Goal: Transaction & Acquisition: Subscribe to service/newsletter

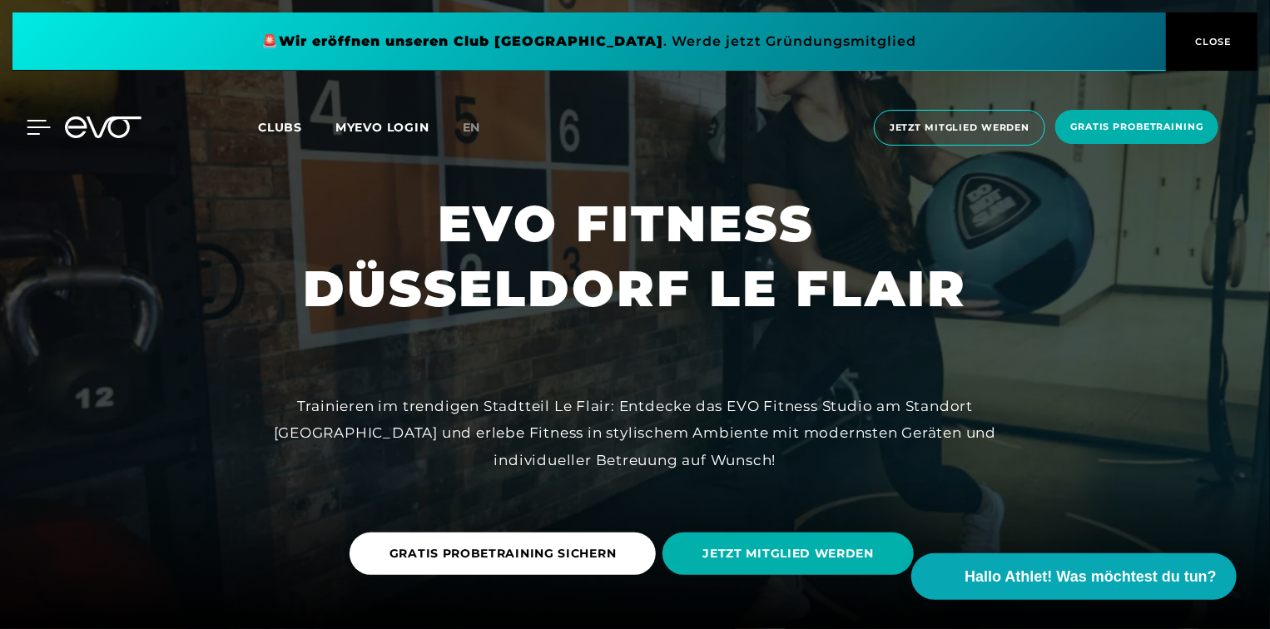
click at [29, 129] on icon at bounding box center [39, 127] width 24 height 15
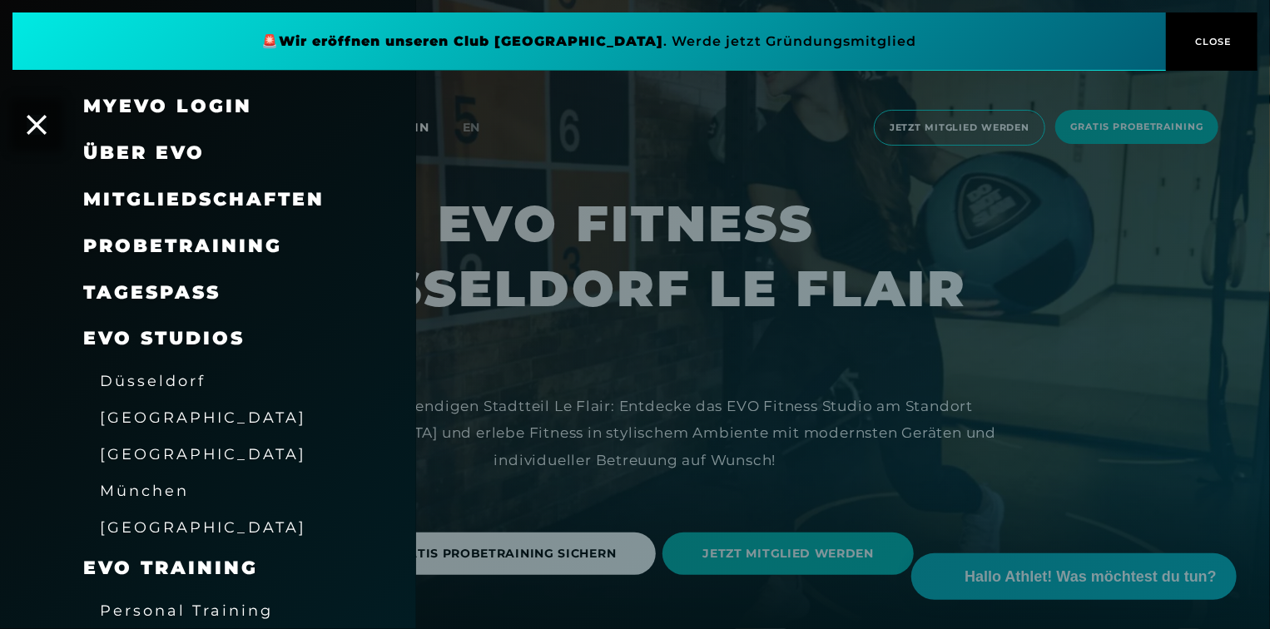
click at [147, 378] on span "Düsseldorf" at bounding box center [153, 380] width 106 height 17
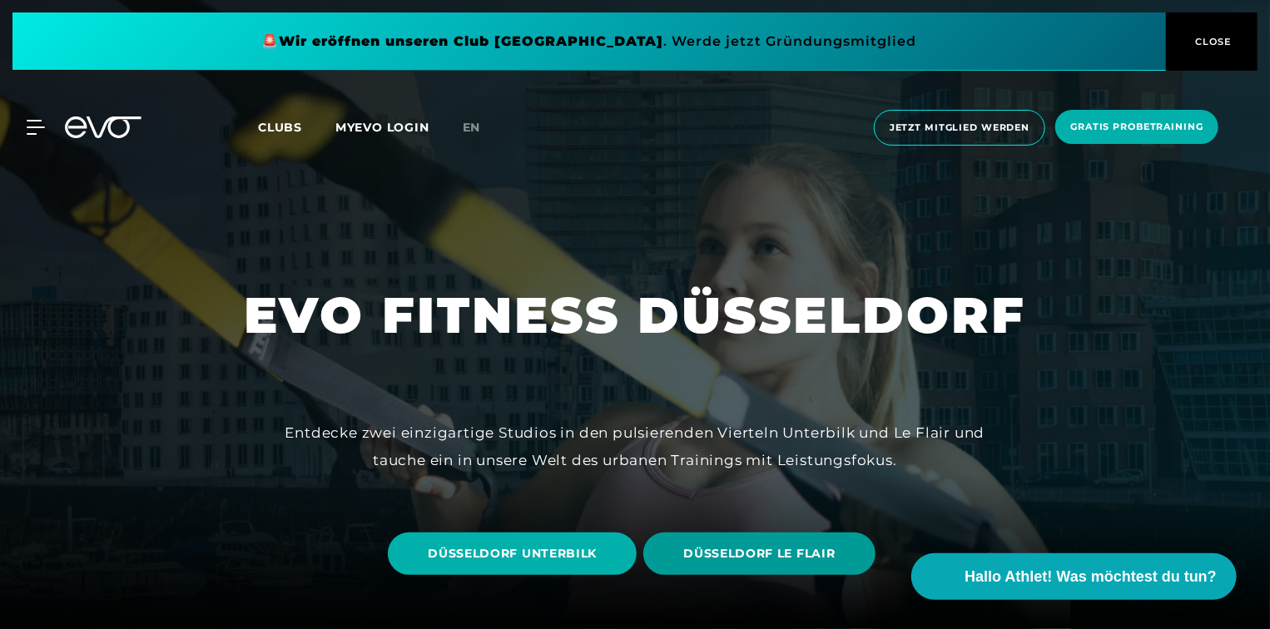
click at [766, 549] on span "DÜSSELDORF LE FLAIR" at bounding box center [758, 553] width 151 height 17
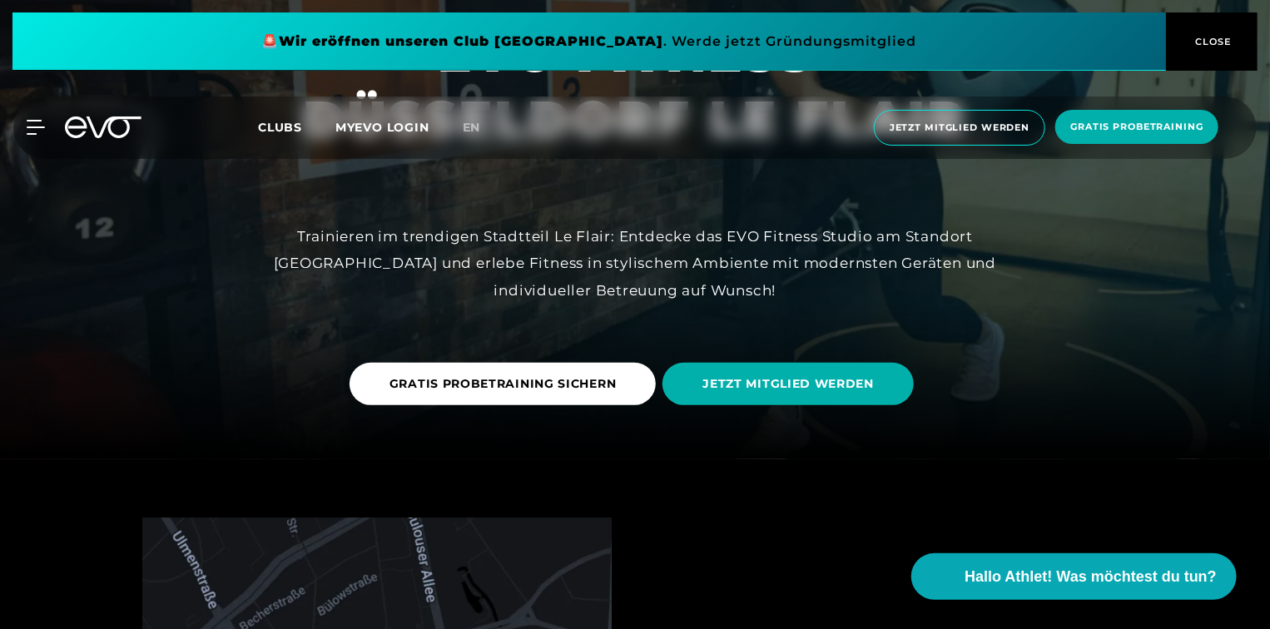
scroll to position [166, 0]
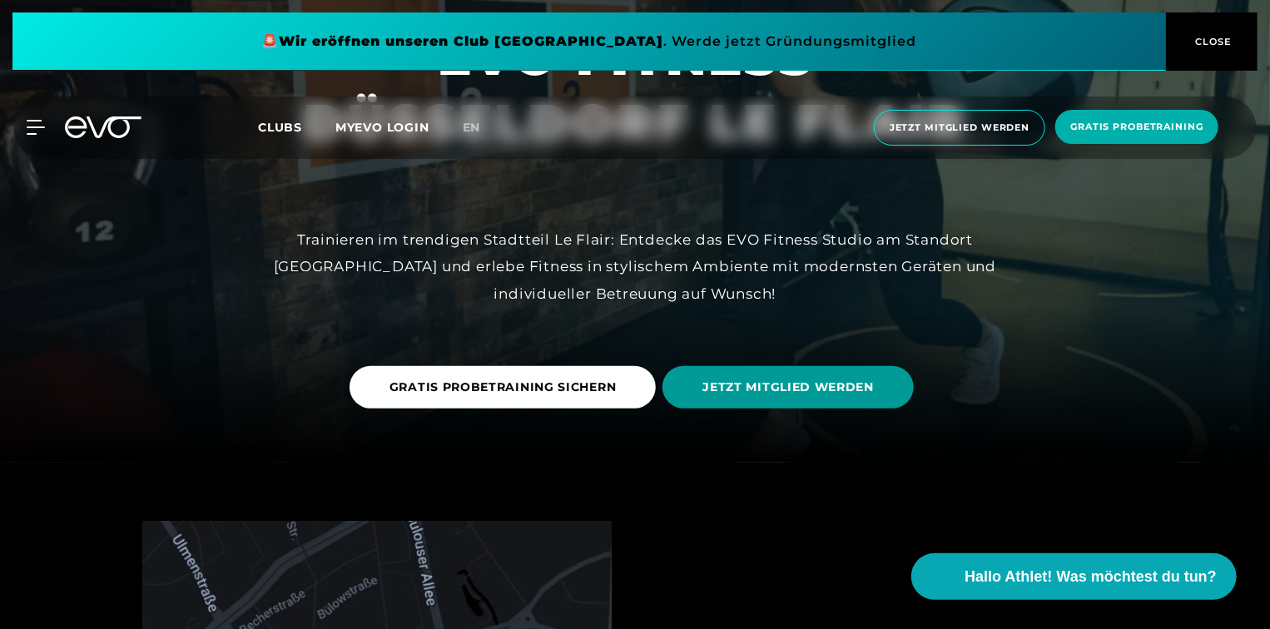
click at [776, 388] on span "JETZT MITGLIED WERDEN" at bounding box center [787, 387] width 171 height 17
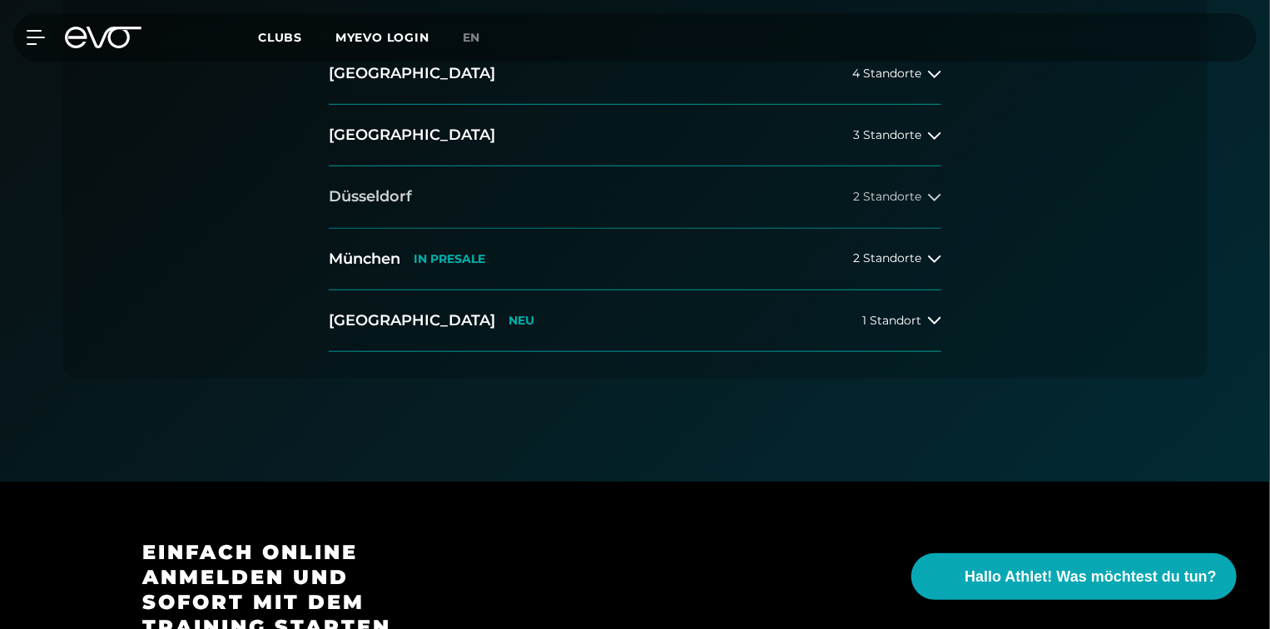
scroll to position [499, 0]
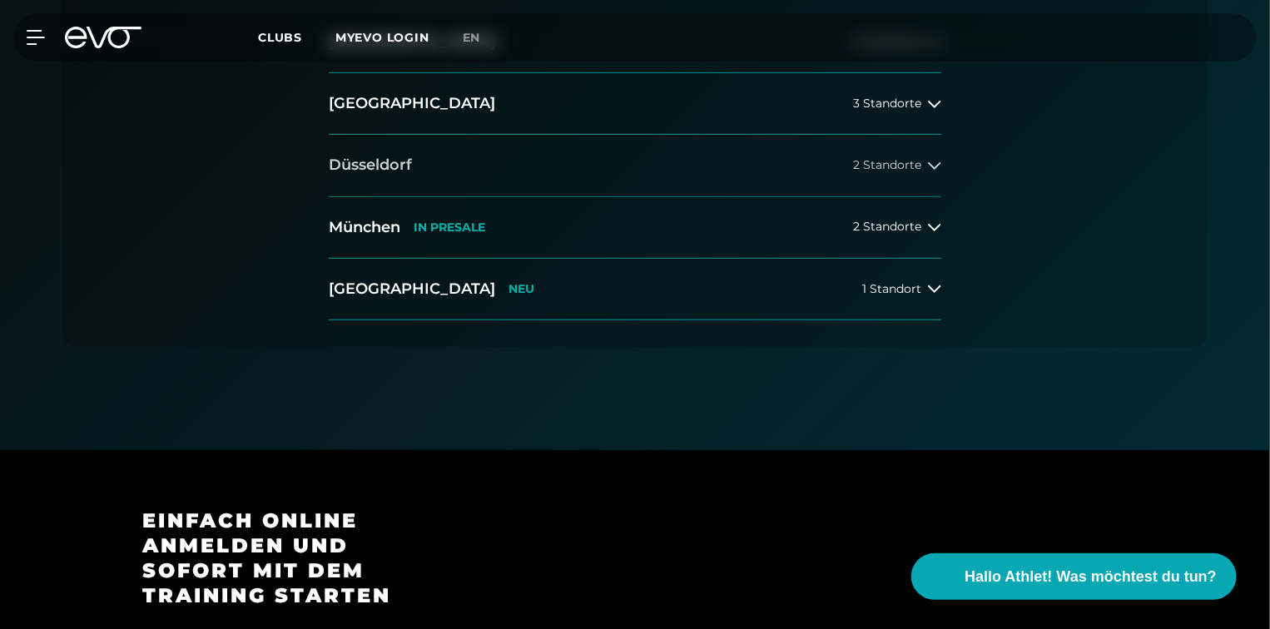
click at [891, 169] on span "2 Standorte" at bounding box center [887, 165] width 68 height 12
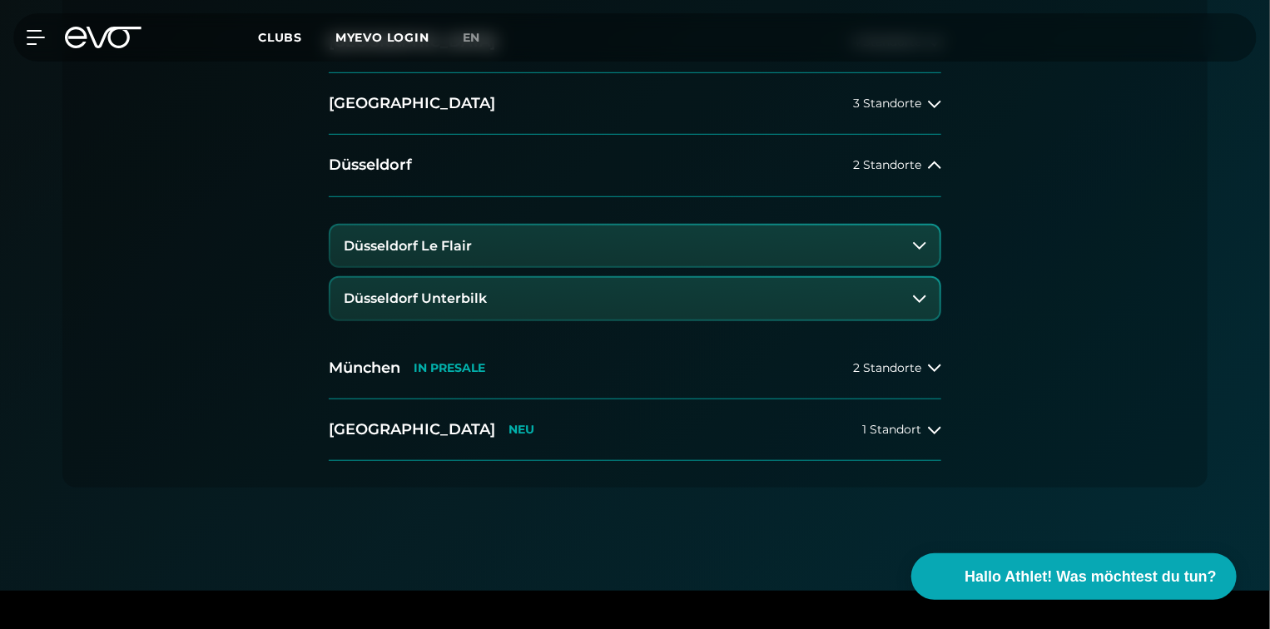
click at [917, 241] on icon at bounding box center [919, 245] width 13 height 13
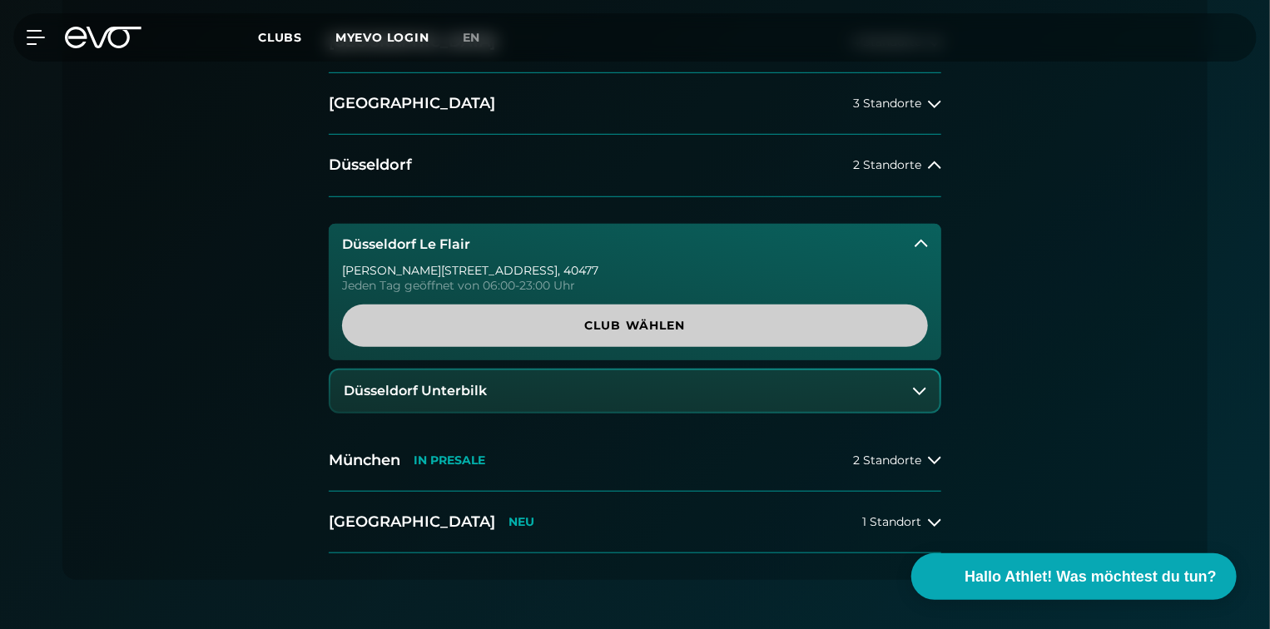
click at [625, 328] on span "Club wählen" at bounding box center [635, 325] width 506 height 17
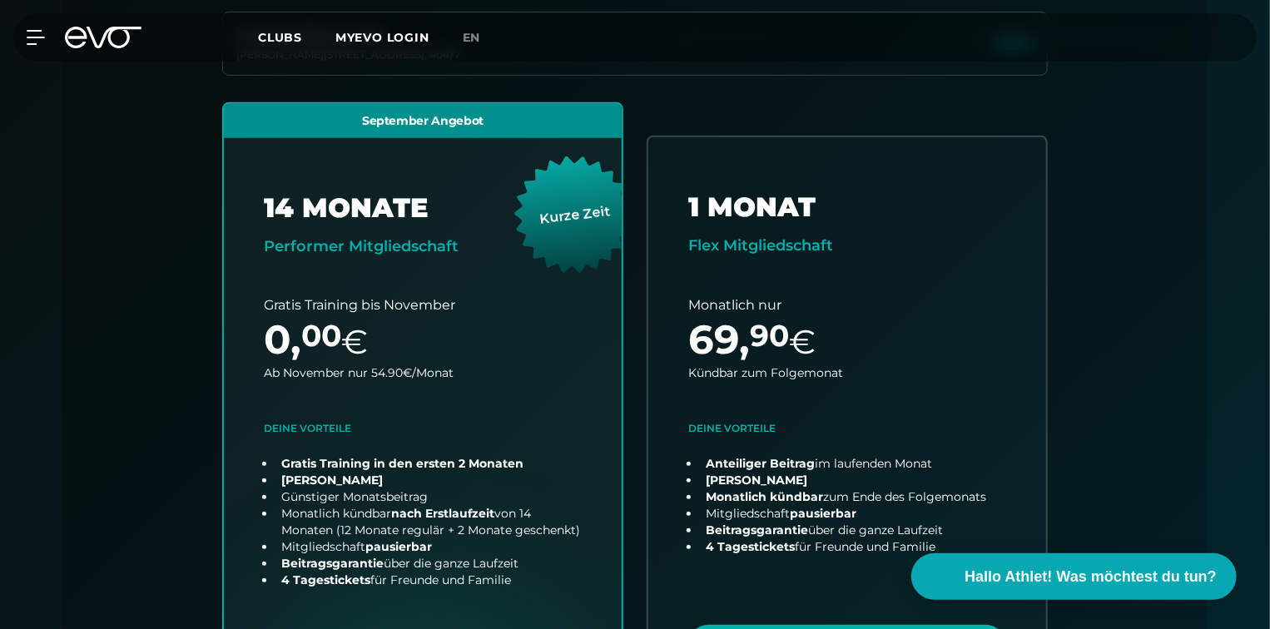
scroll to position [368, 0]
